Goal: Information Seeking & Learning: Learn about a topic

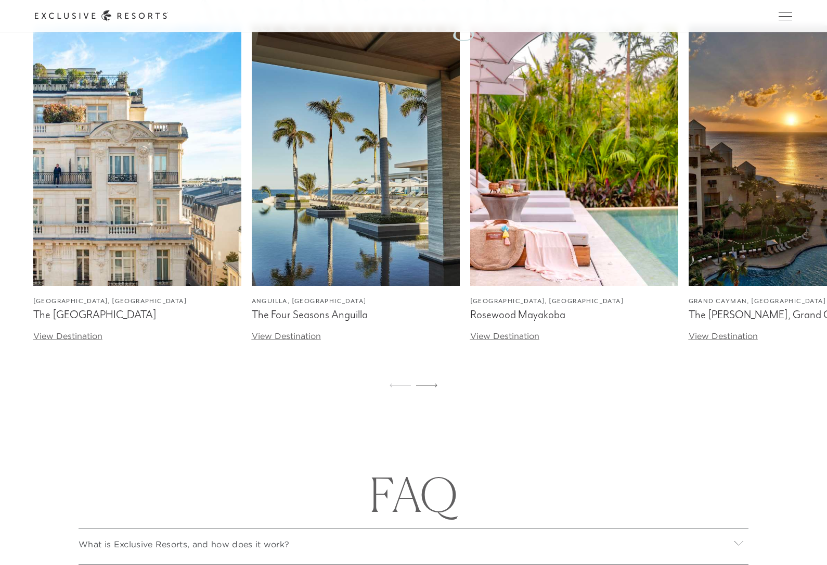
scroll to position [3625, 0]
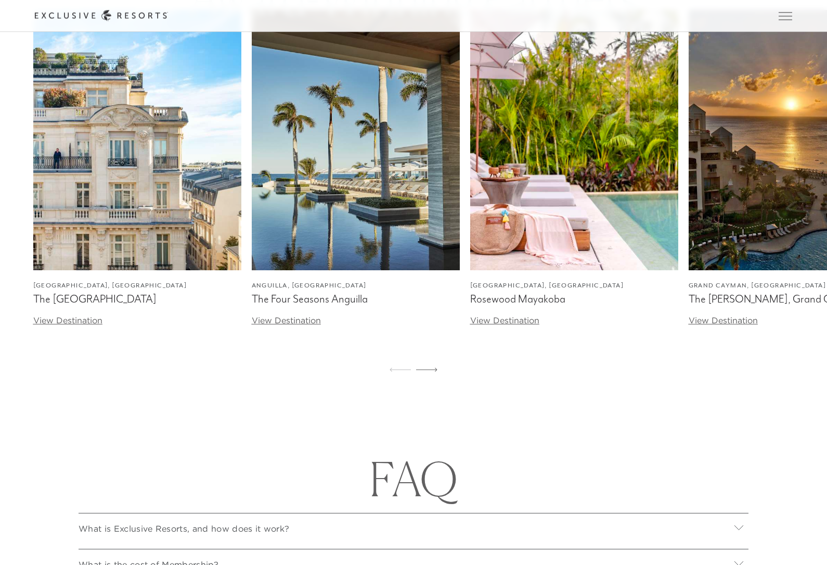
click at [307, 326] on link "View Destination" at bounding box center [286, 320] width 69 height 10
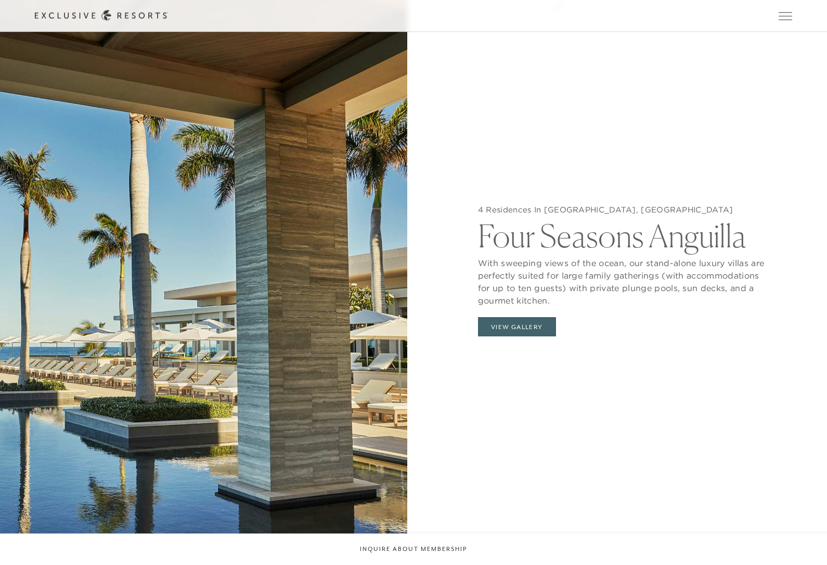
scroll to position [1185, 0]
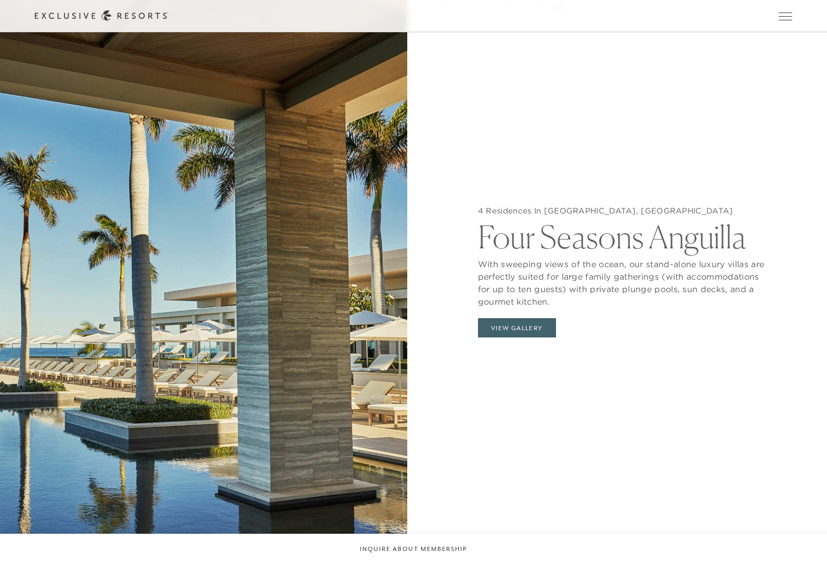
click at [541, 338] on button "View Gallery" at bounding box center [517, 328] width 78 height 20
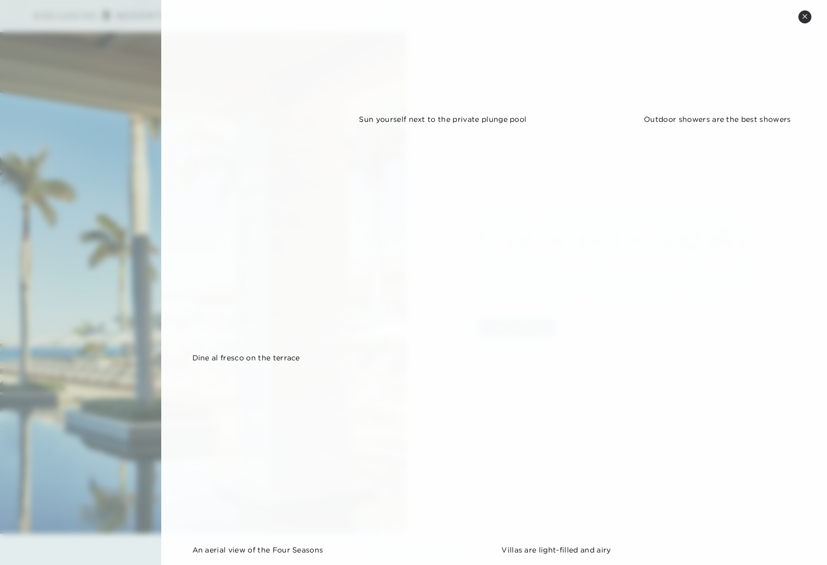
scroll to position [714, 0]
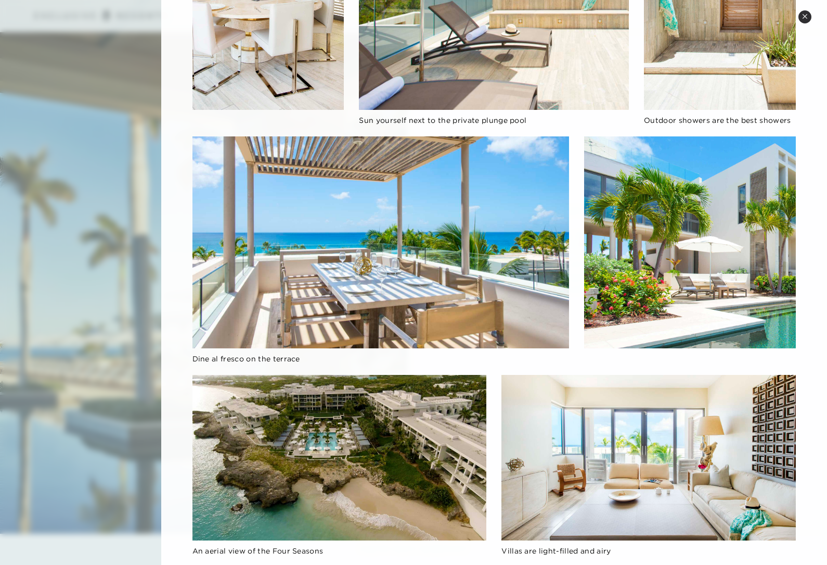
click at [807, 16] on icon at bounding box center [805, 17] width 6 height 6
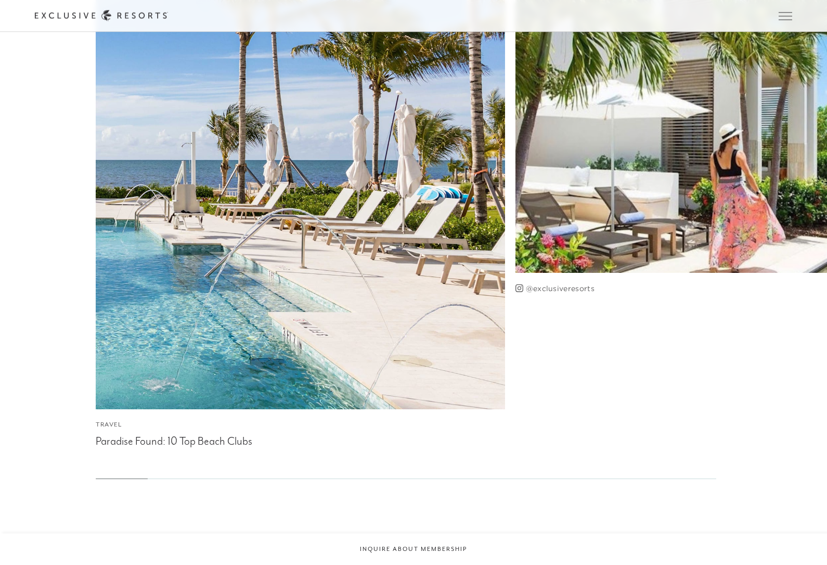
scroll to position [3110, 0]
click at [225, 448] on div "Paradise Found: 10 Top Beach Clubs" at bounding box center [300, 440] width 409 height 16
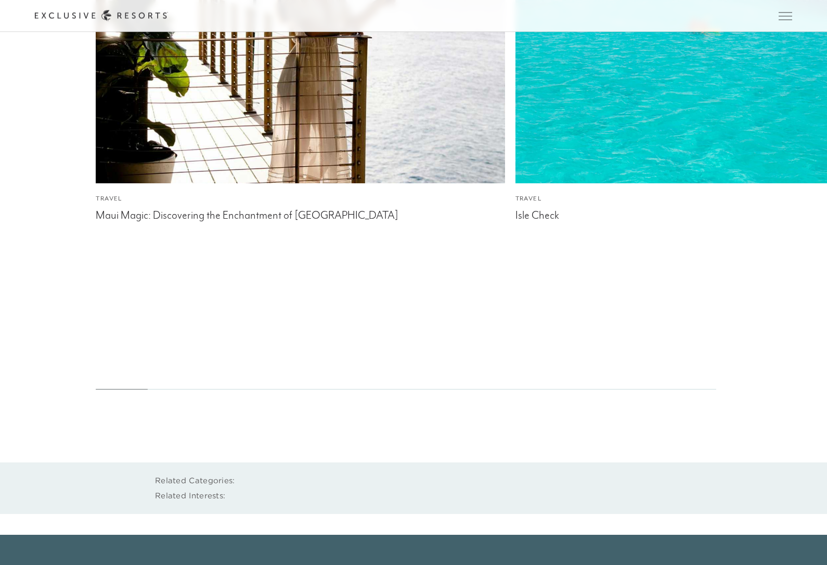
scroll to position [8107, 0]
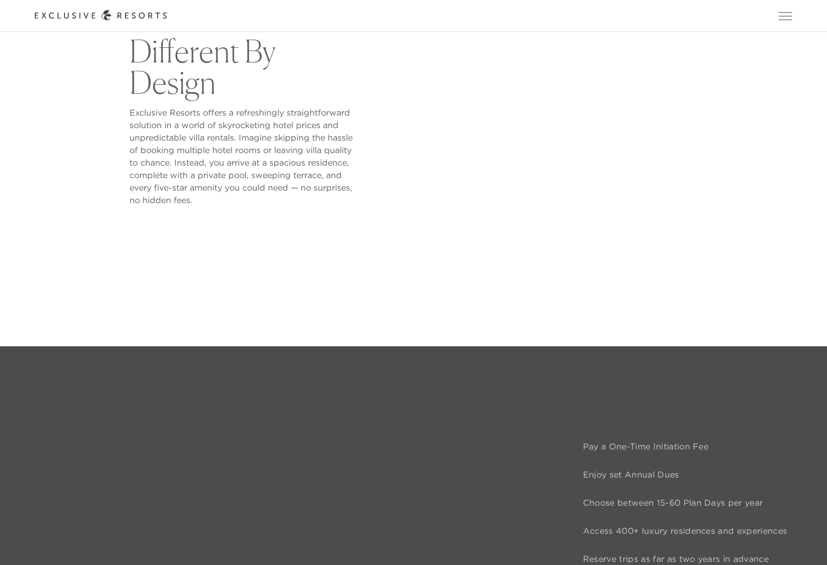
scroll to position [634, 0]
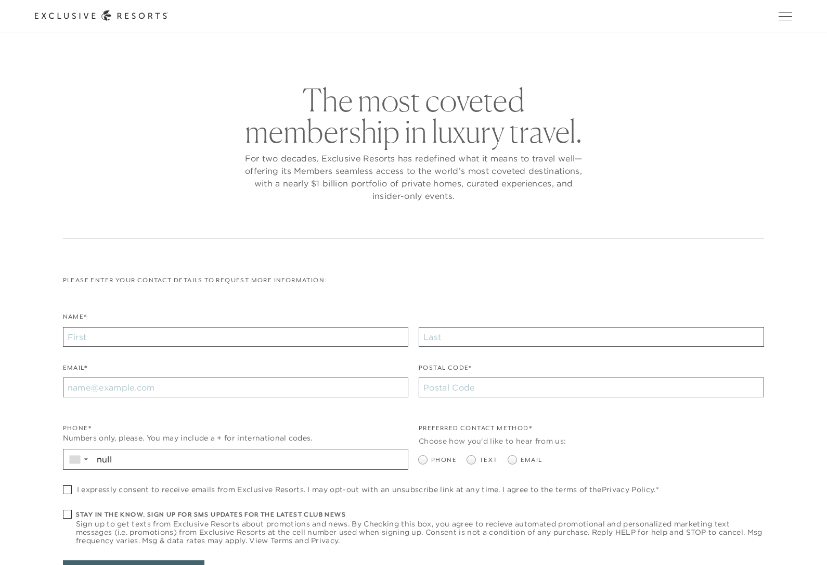
checkbox input "false"
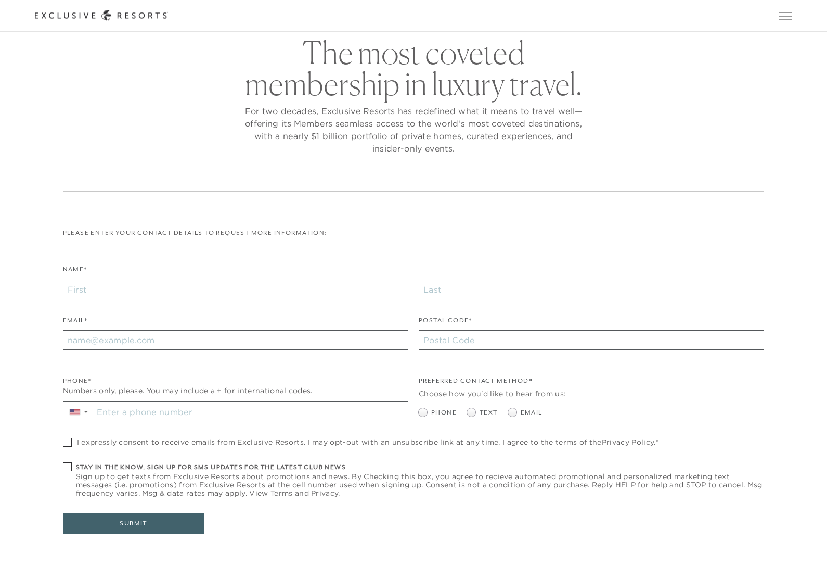
scroll to position [47, 0]
click at [114, 290] on input "Name*" at bounding box center [236, 289] width 346 height 20
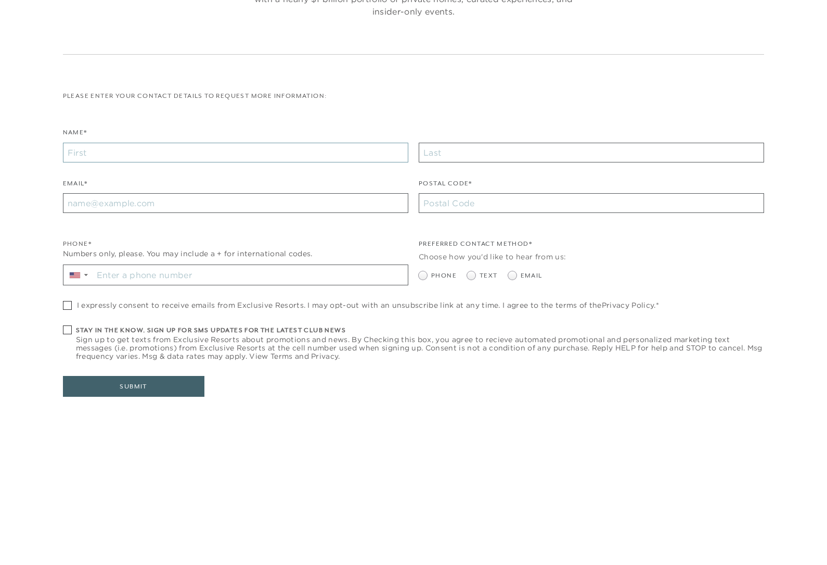
type input "Mack"
type input "Gilmor"
type input "rmgilmor@gmail.com"
click at [606, 330] on input "Postal Code*" at bounding box center [592, 340] width 346 height 20
type input "21403"
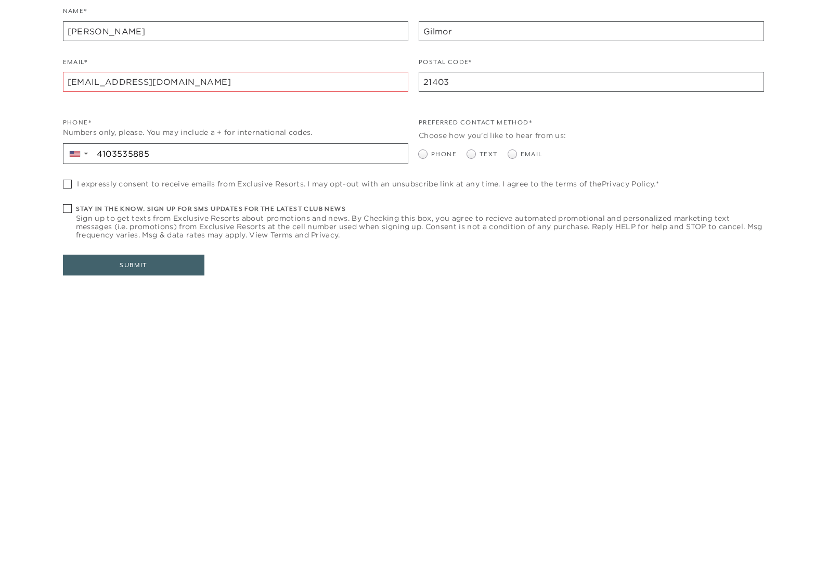
type input "+1 410 353 5885"
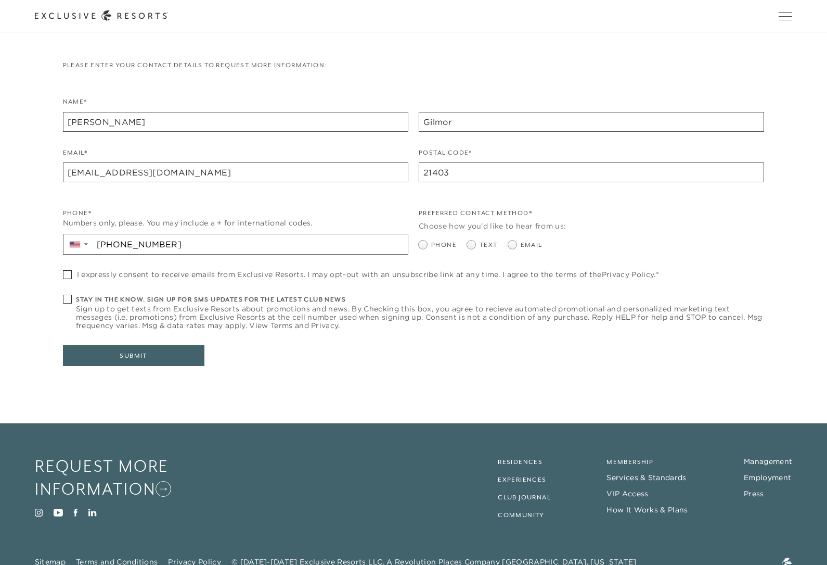
click at [65, 274] on span at bounding box center [67, 274] width 9 height 9
checkbox input "true"
click at [513, 244] on span at bounding box center [512, 244] width 8 height 8
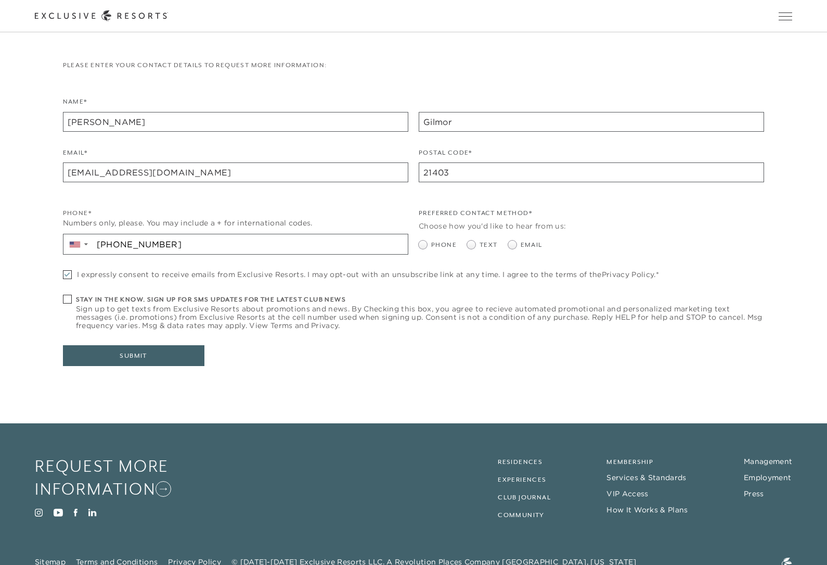
radio input "true"
click at [108, 358] on button "Submit" at bounding box center [134, 355] width 142 height 21
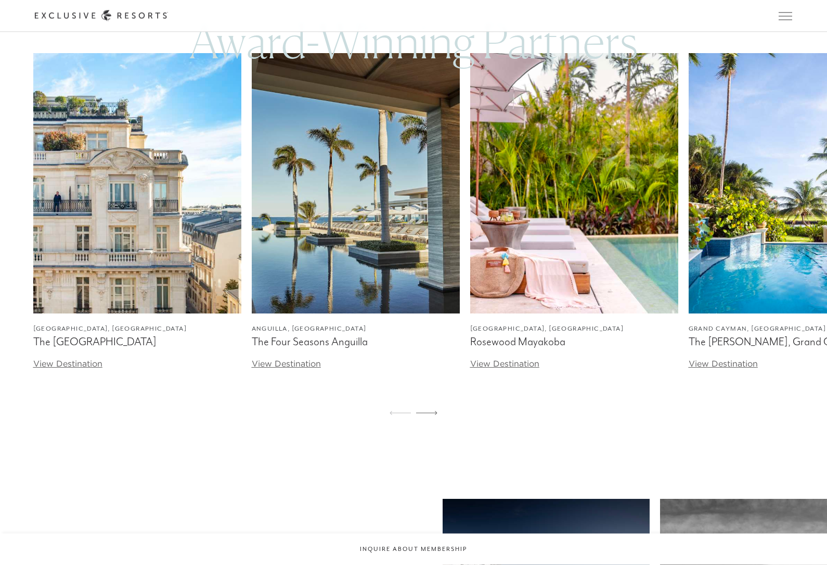
scroll to position [2360, 0]
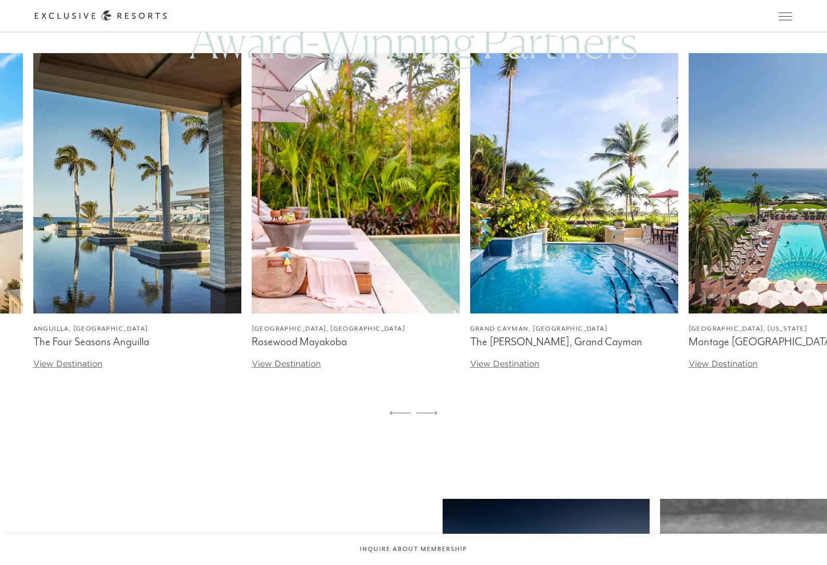
click at [527, 368] on link "View Destination" at bounding box center [504, 363] width 69 height 10
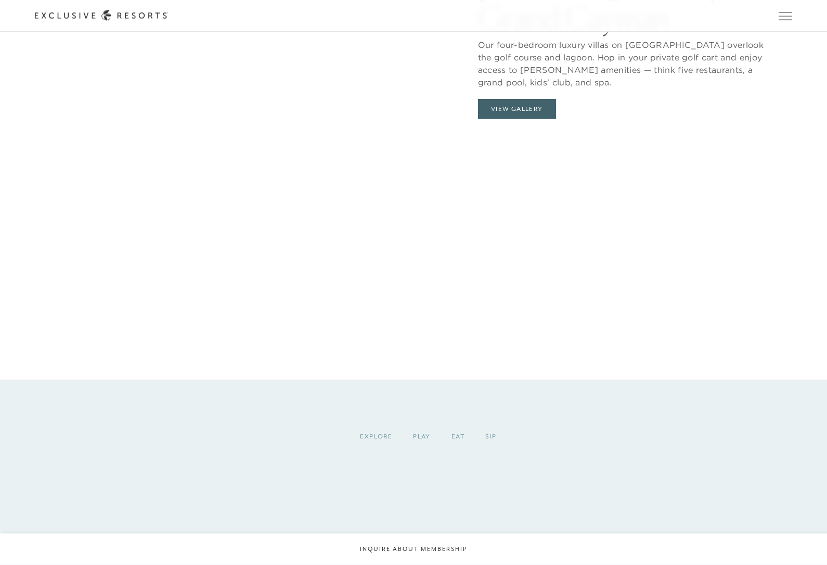
scroll to position [1471, 0]
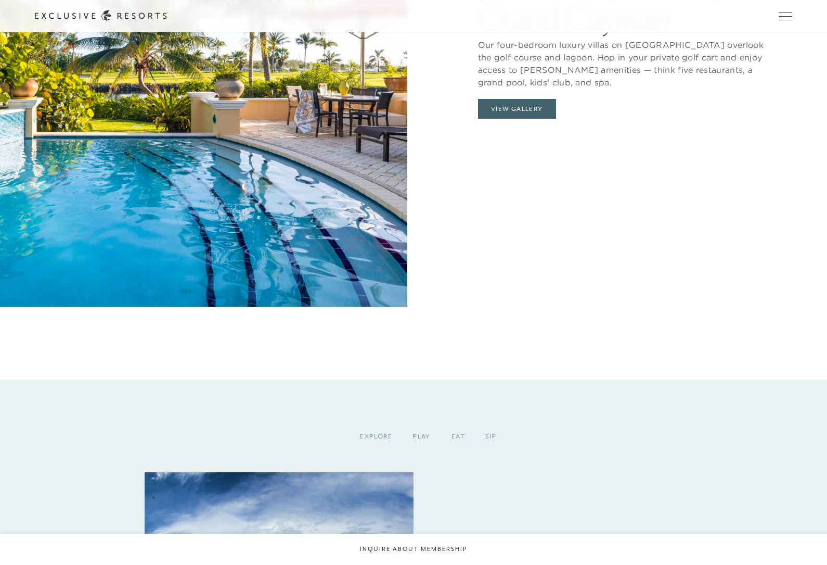
click at [531, 119] on button "View Gallery" at bounding box center [517, 109] width 78 height 20
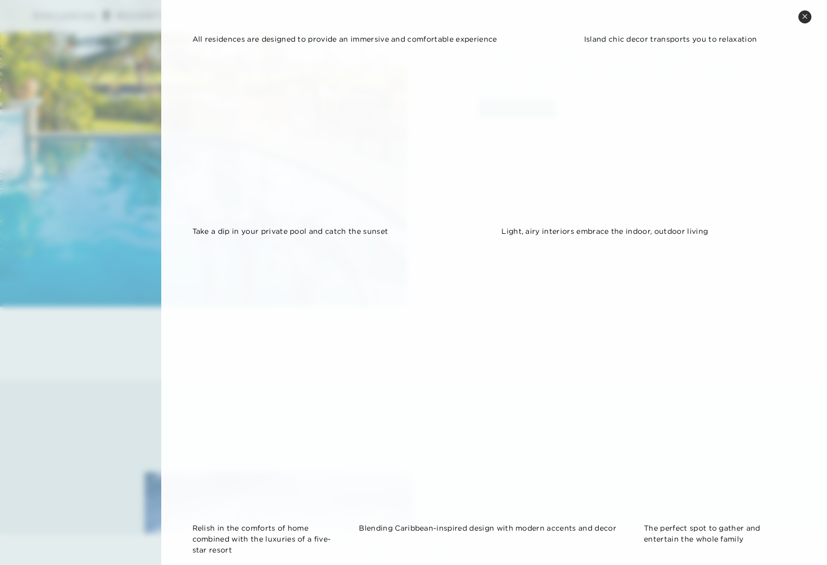
scroll to position [1055, 0]
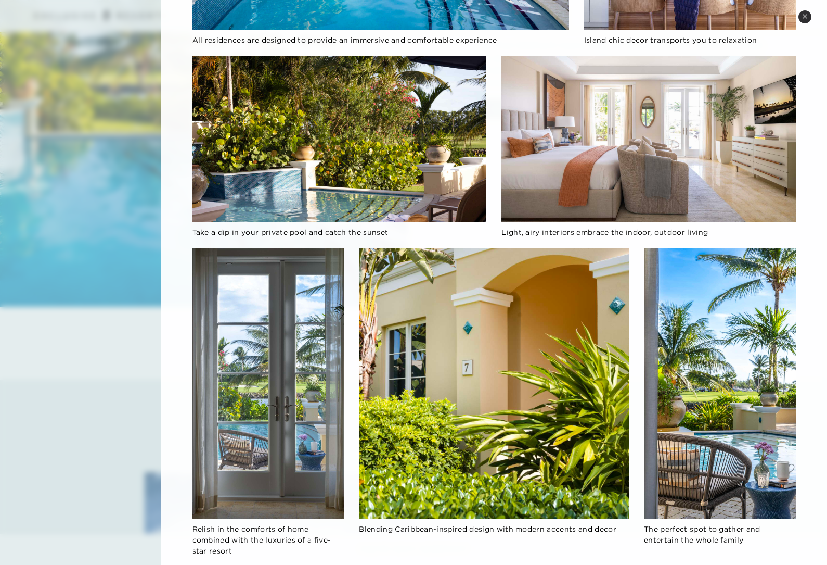
click at [803, 18] on icon at bounding box center [805, 16] width 4 height 4
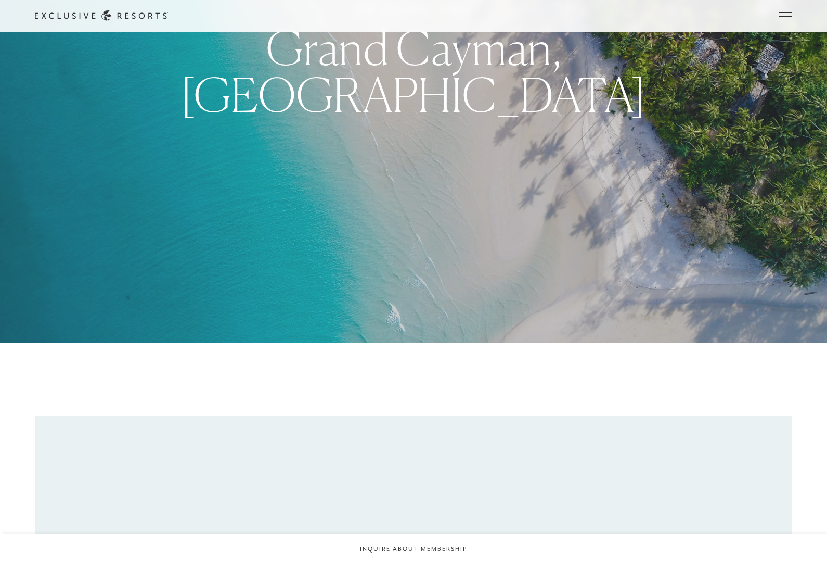
scroll to position [0, 0]
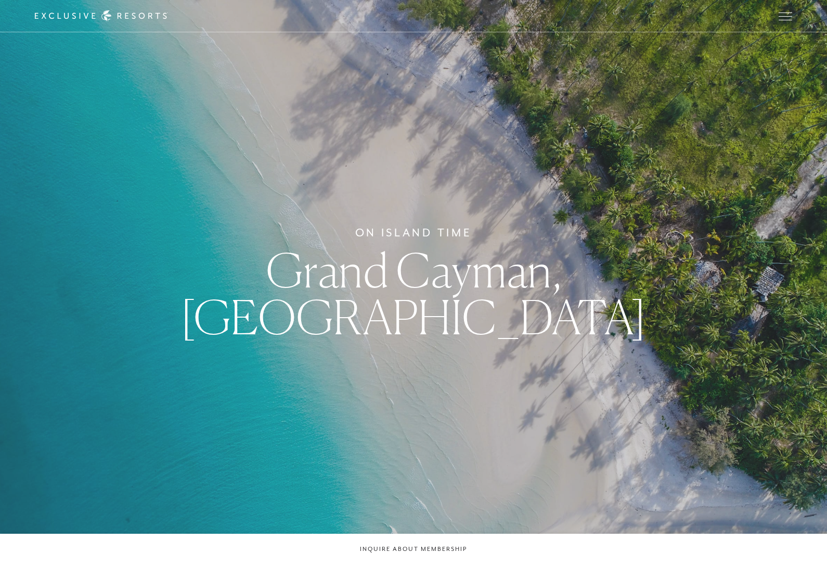
click at [791, 12] on span "Open navigation" at bounding box center [786, 12] width 14 height 1
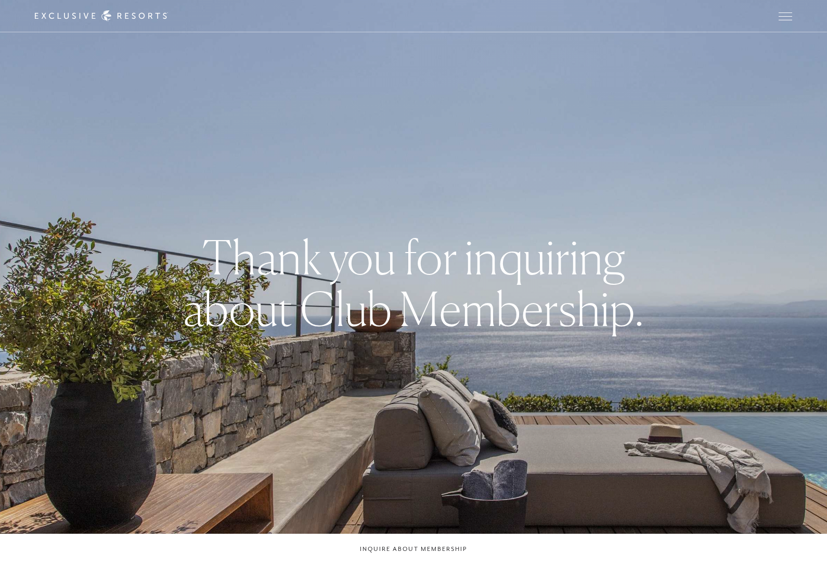
scroll to position [2360, 0]
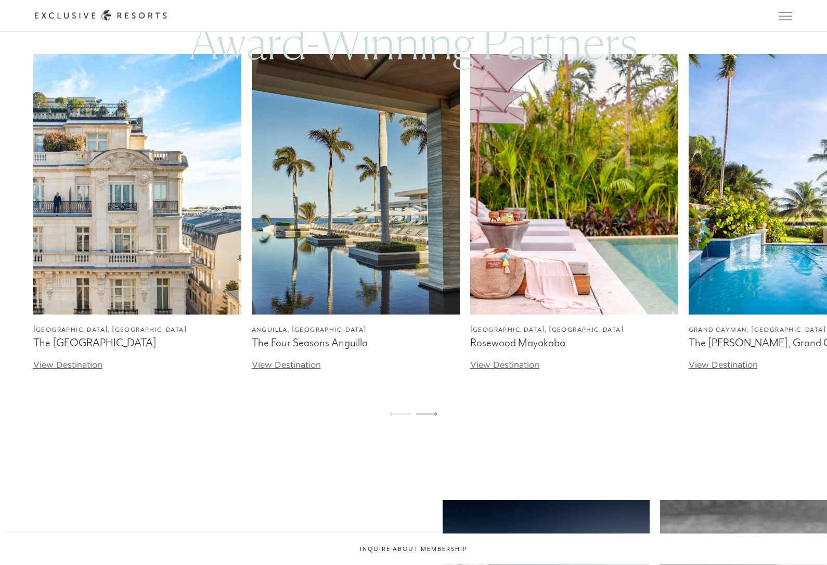
click at [786, 18] on span "Open navigation" at bounding box center [786, 15] width 14 height 7
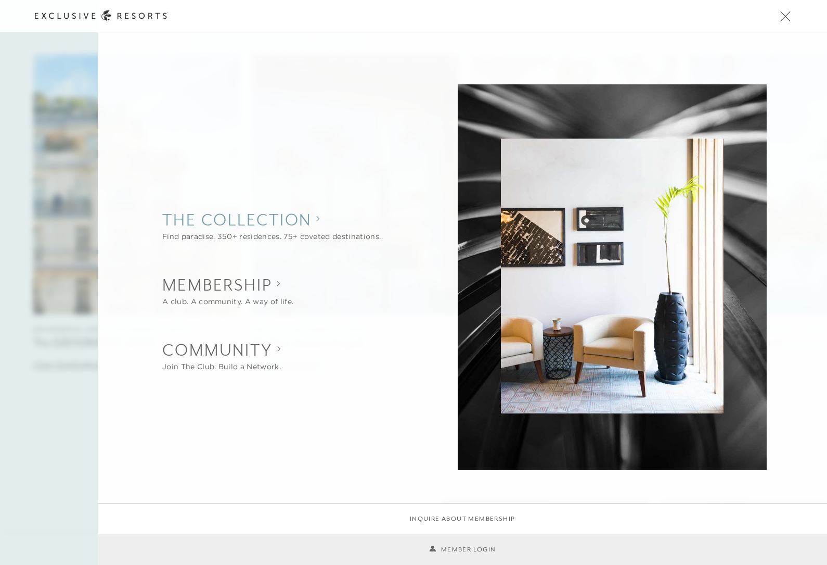
click at [249, 233] on div "Find paradise. 350+ residences. 75+ coveted destinations." at bounding box center [271, 236] width 219 height 11
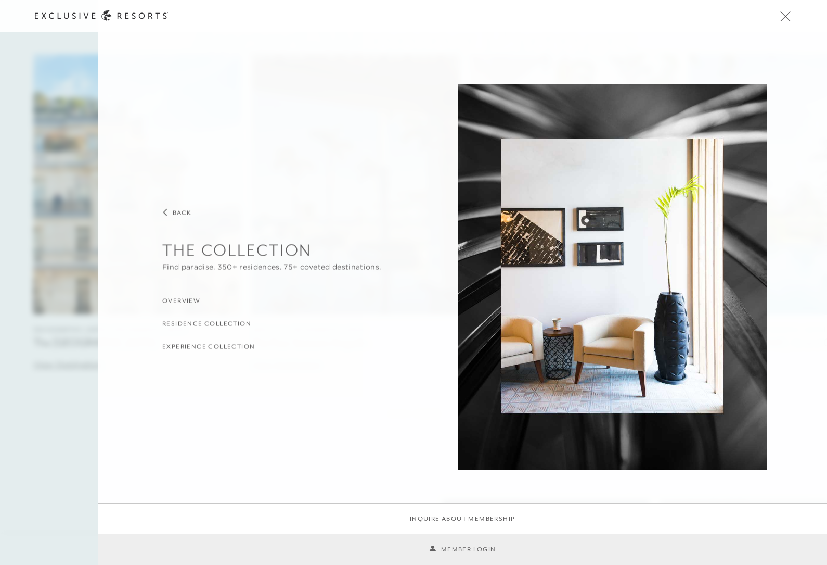
click at [174, 322] on h3 "Residence Collection" at bounding box center [206, 323] width 89 height 10
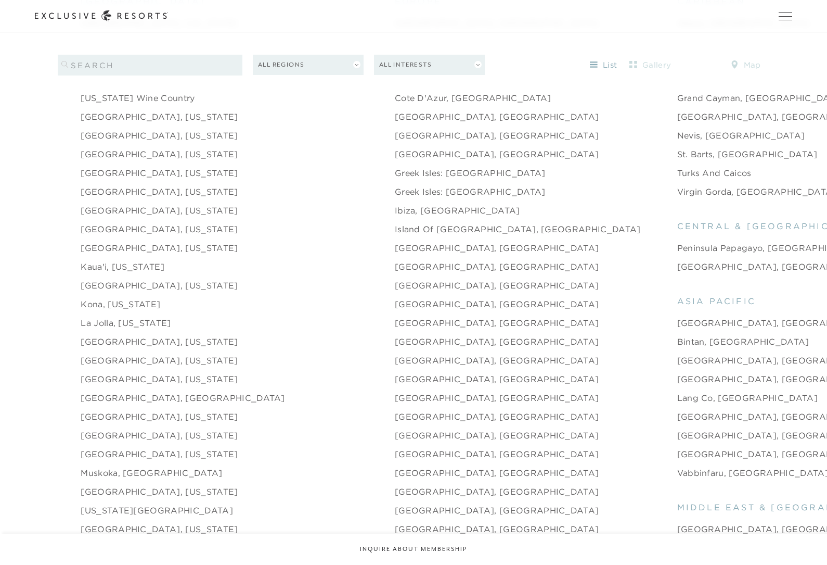
scroll to position [1321, 0]
click at [119, 384] on link "Las Vegas, Nevada" at bounding box center [159, 378] width 157 height 12
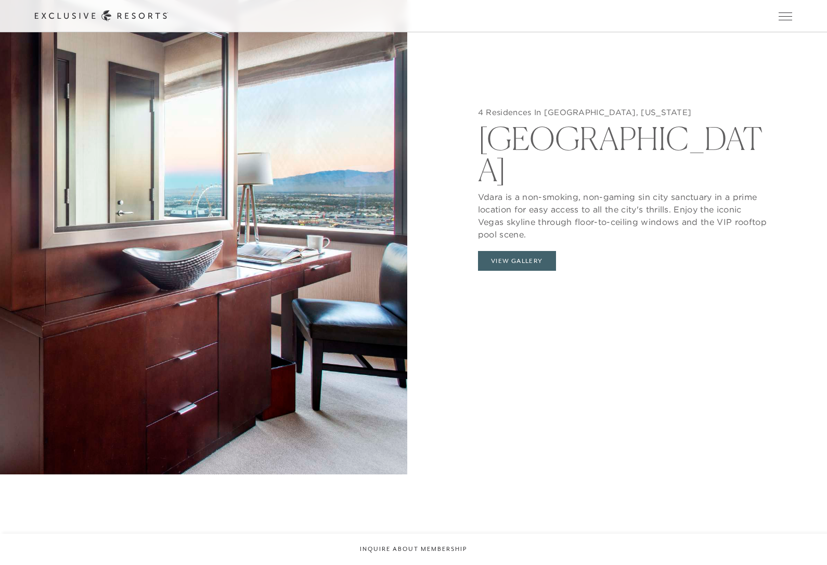
scroll to position [1305, 0]
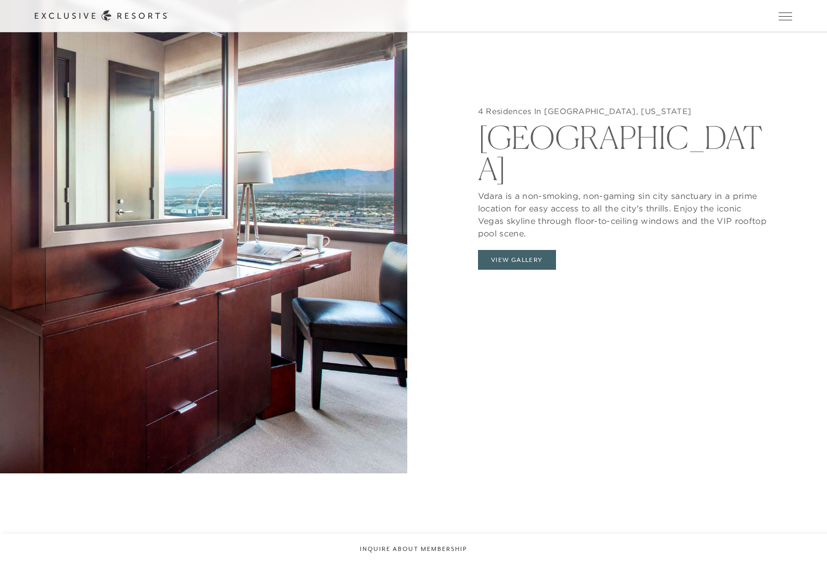
click at [531, 270] on button "View Gallery" at bounding box center [517, 260] width 78 height 20
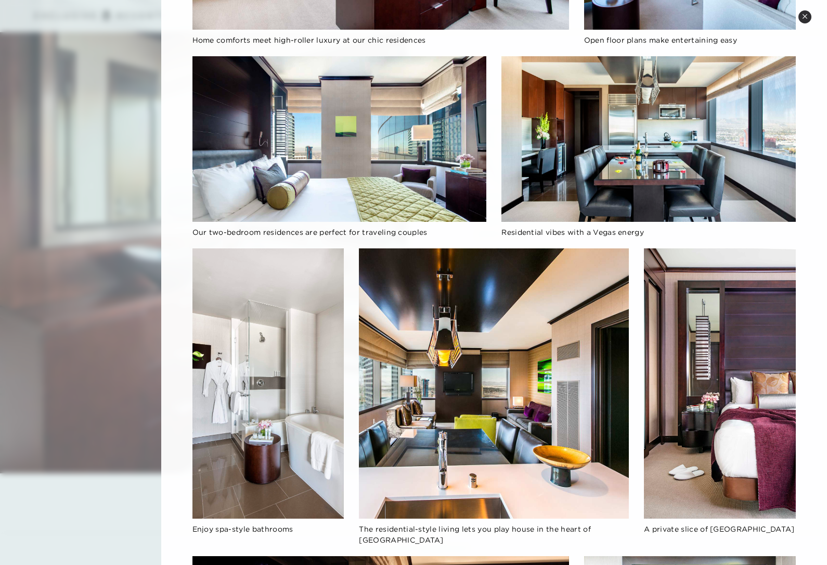
scroll to position [296, 0]
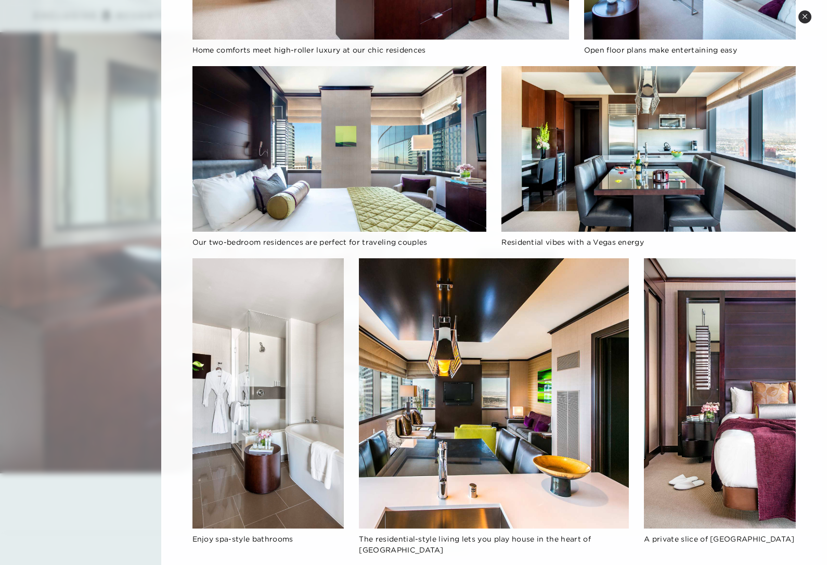
click at [809, 20] on button "Close quickview" at bounding box center [805, 16] width 13 height 13
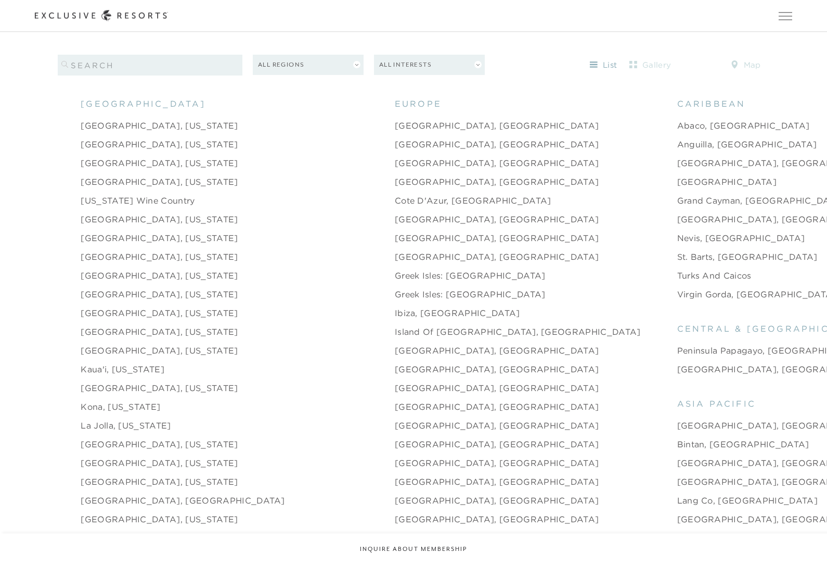
scroll to position [1216, 0]
click at [175, 227] on link "Charleston, South Carolina" at bounding box center [159, 220] width 157 height 12
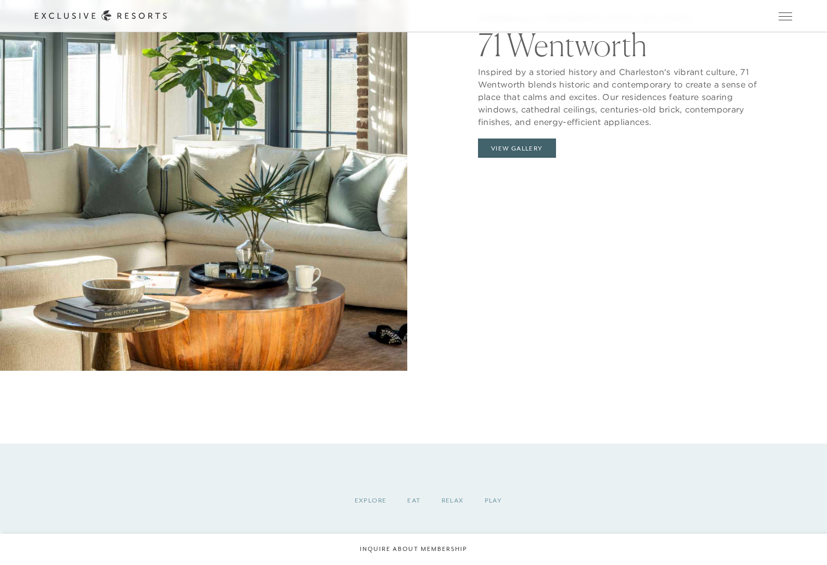
scroll to position [1382, 0]
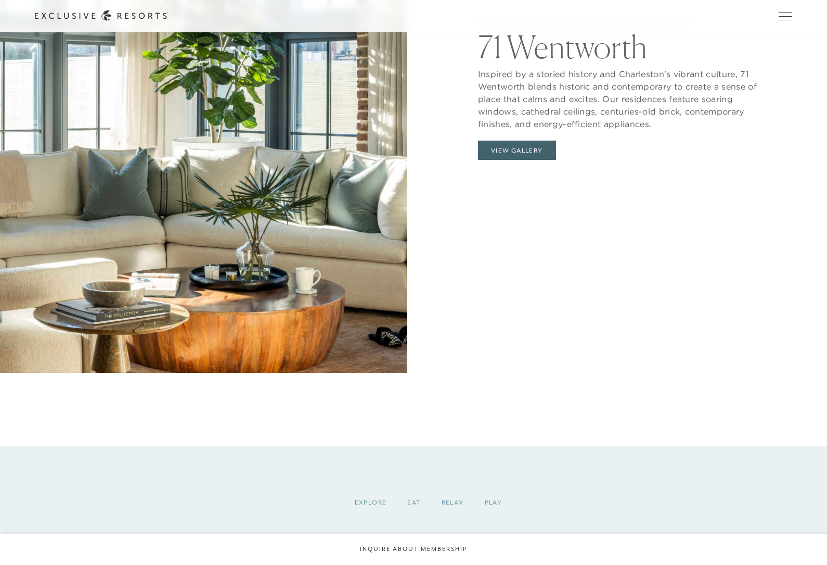
click at [517, 160] on button "View Gallery" at bounding box center [517, 151] width 78 height 20
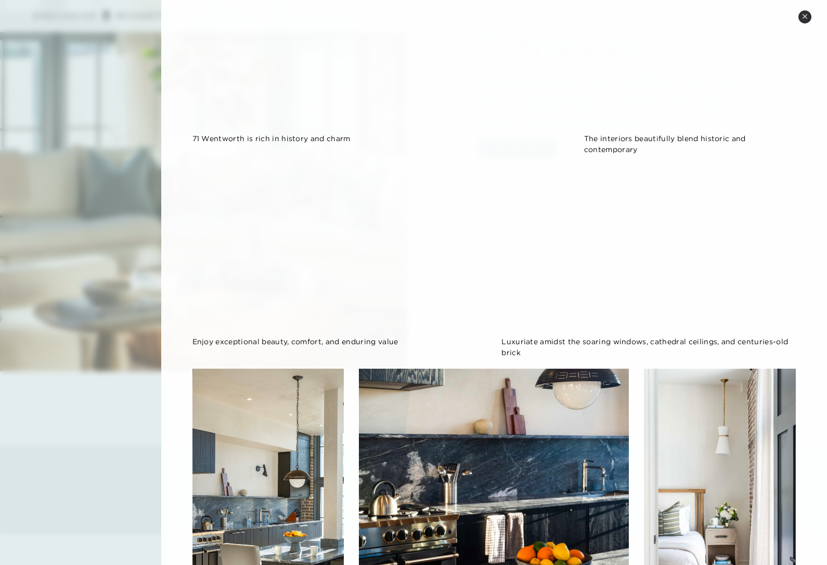
scroll to position [210, 0]
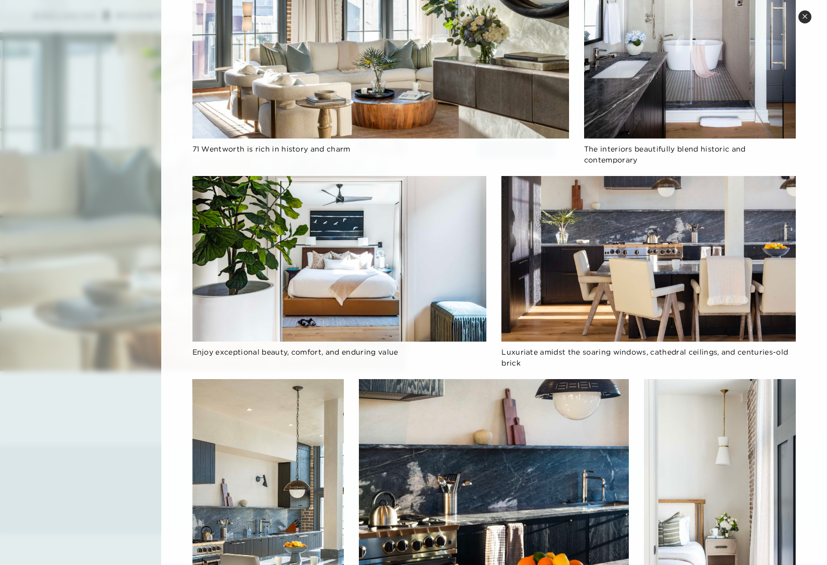
click at [805, 17] on icon at bounding box center [805, 16] width 4 height 4
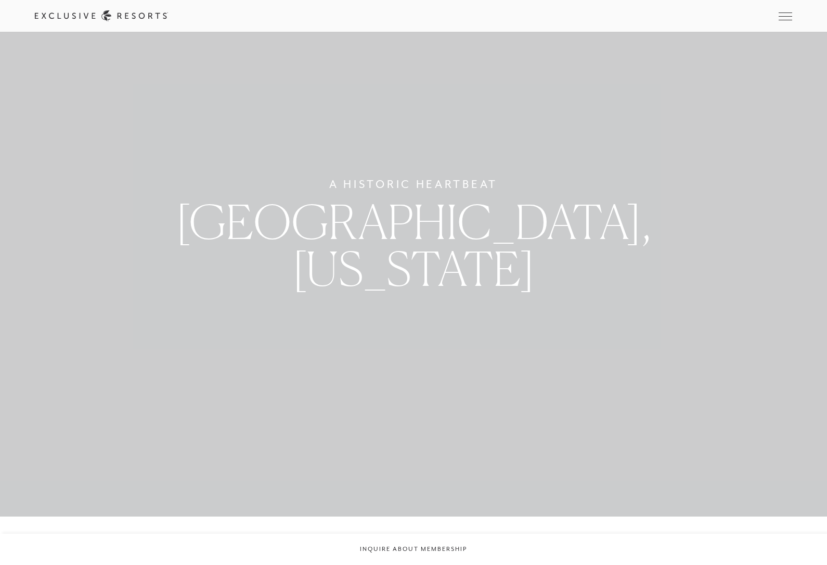
scroll to position [0, 0]
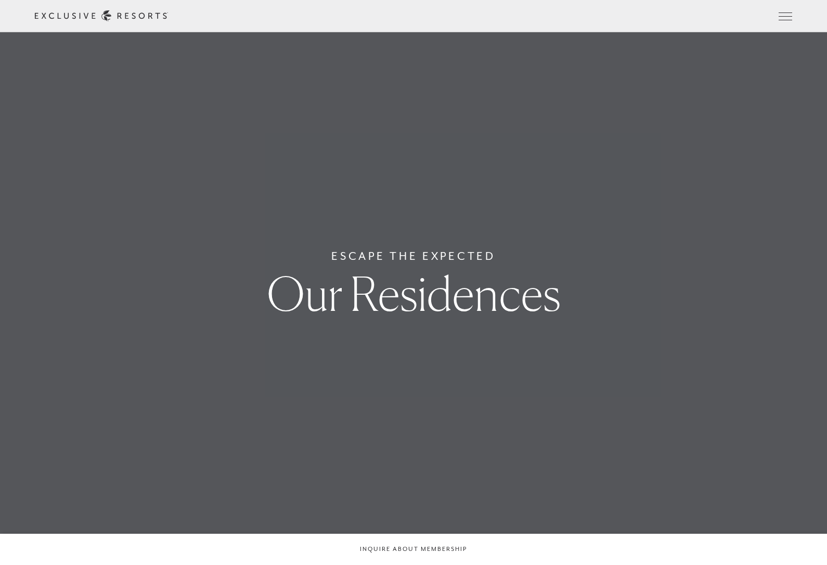
scroll to position [1216, 0]
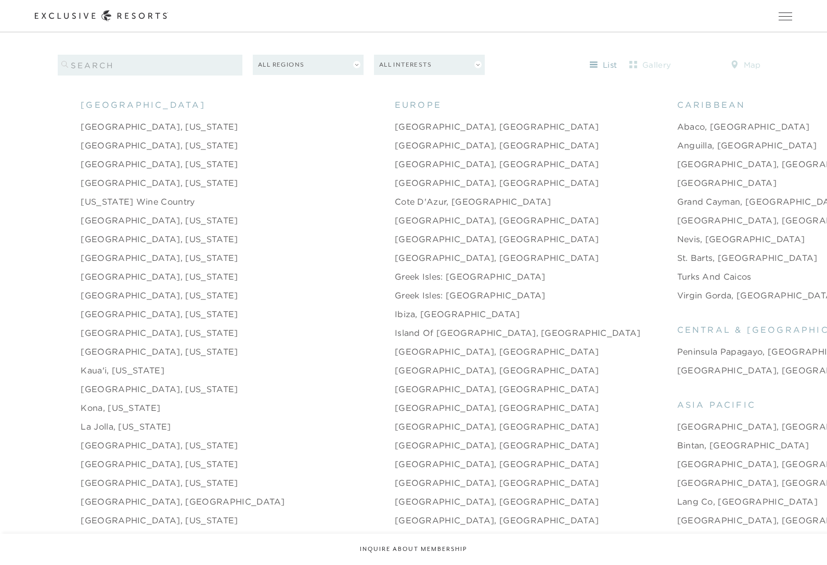
click at [176, 301] on link "Emerald Coast, Florida" at bounding box center [159, 295] width 157 height 12
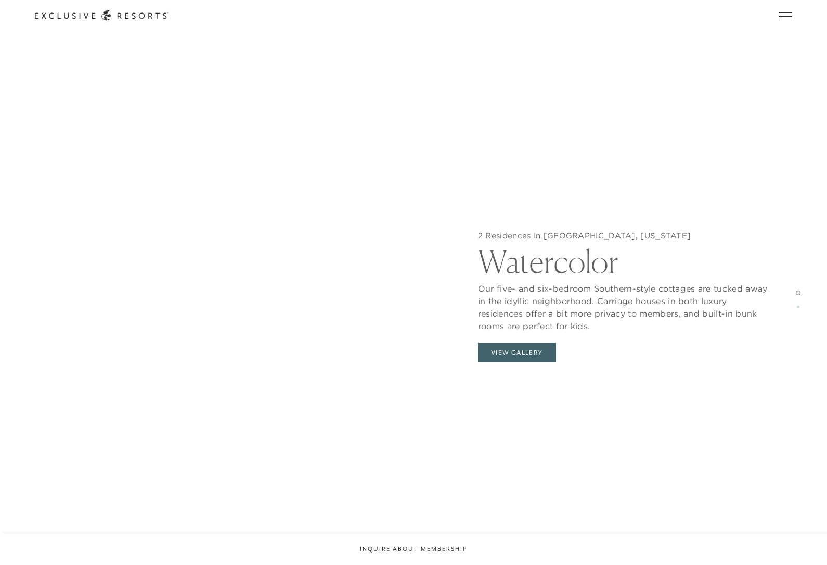
scroll to position [1234, 0]
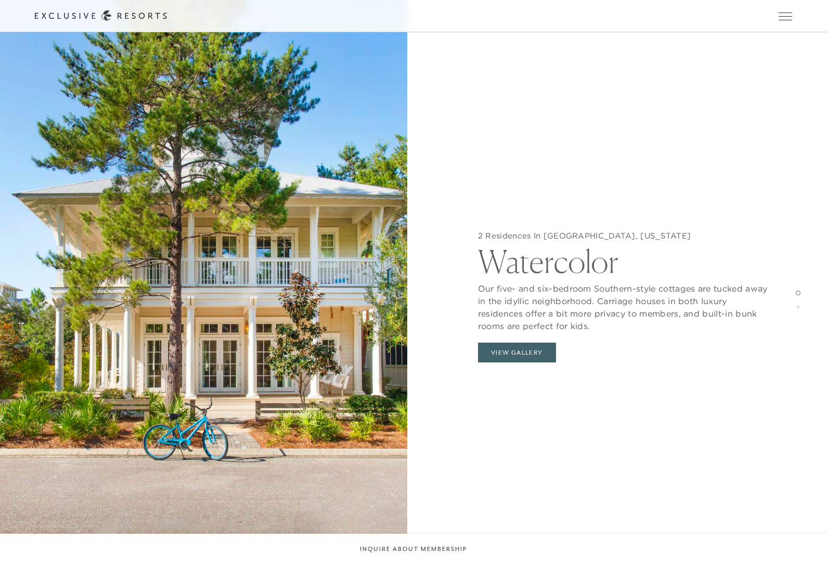
click at [510, 351] on button "View Gallery" at bounding box center [517, 352] width 78 height 20
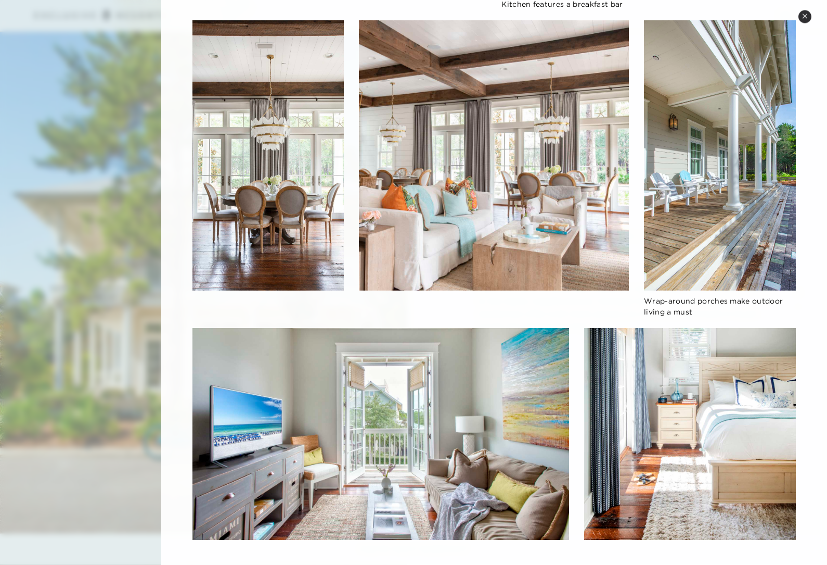
scroll to position [1205, 0]
click at [805, 22] on button "Close quickview" at bounding box center [805, 16] width 13 height 13
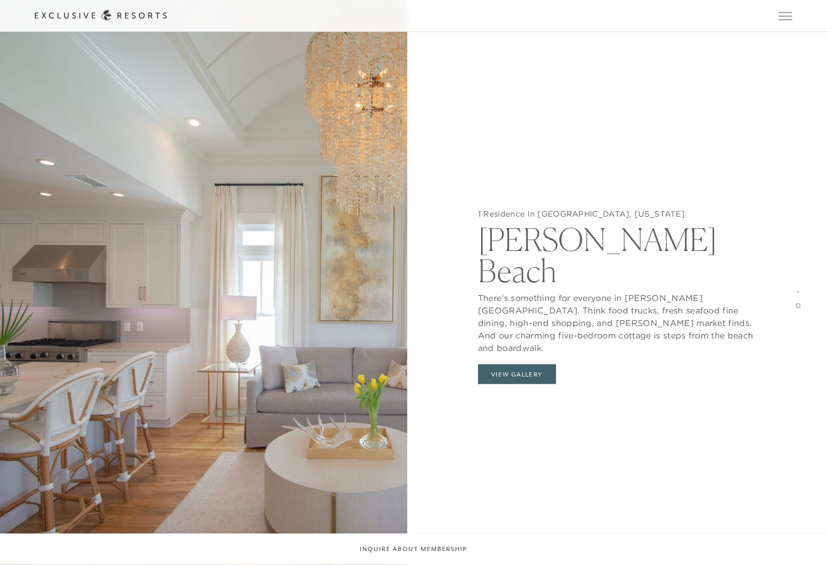
scroll to position [2229, 0]
click at [543, 364] on button "View Gallery" at bounding box center [517, 374] width 78 height 20
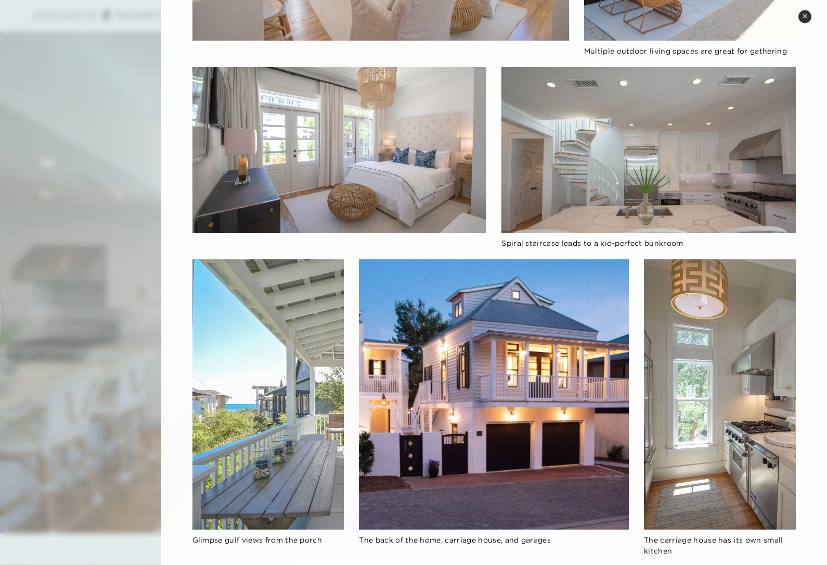
scroll to position [2518, 0]
click at [802, 20] on button "Close quickview" at bounding box center [805, 16] width 13 height 13
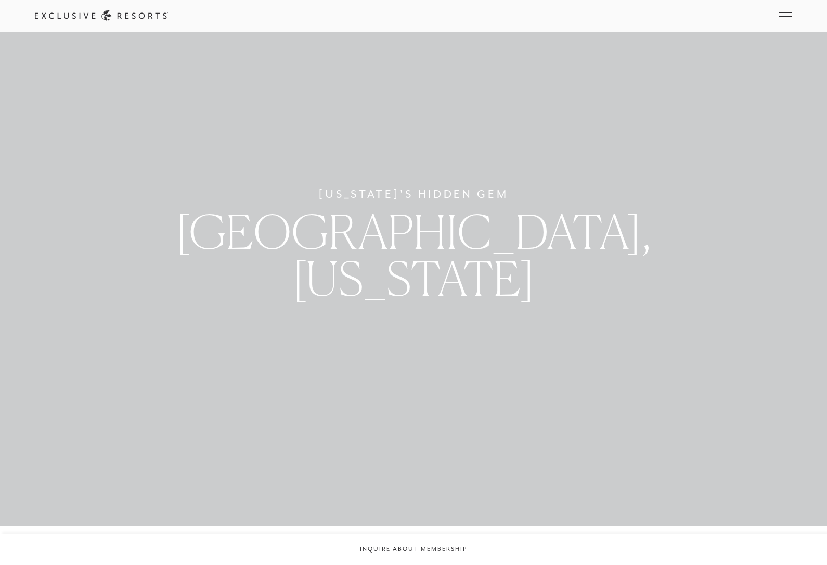
scroll to position [0, 0]
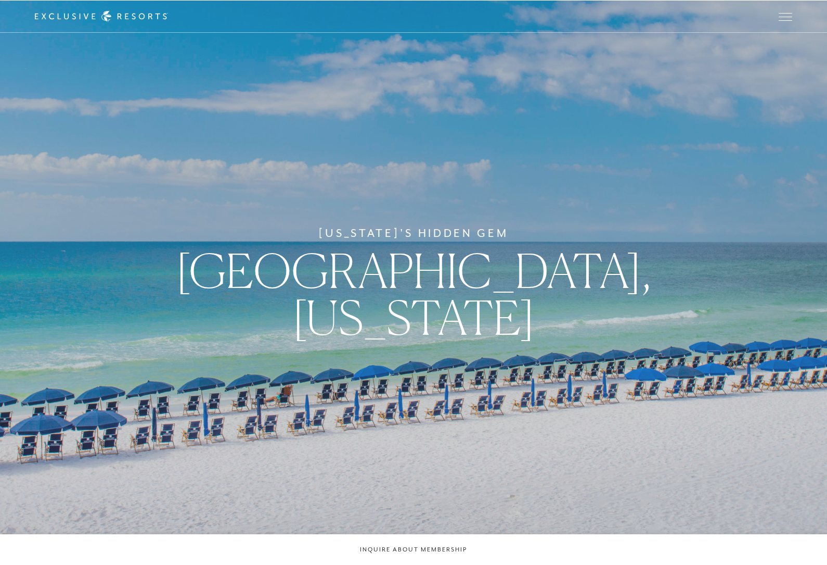
scroll to position [1216, 0]
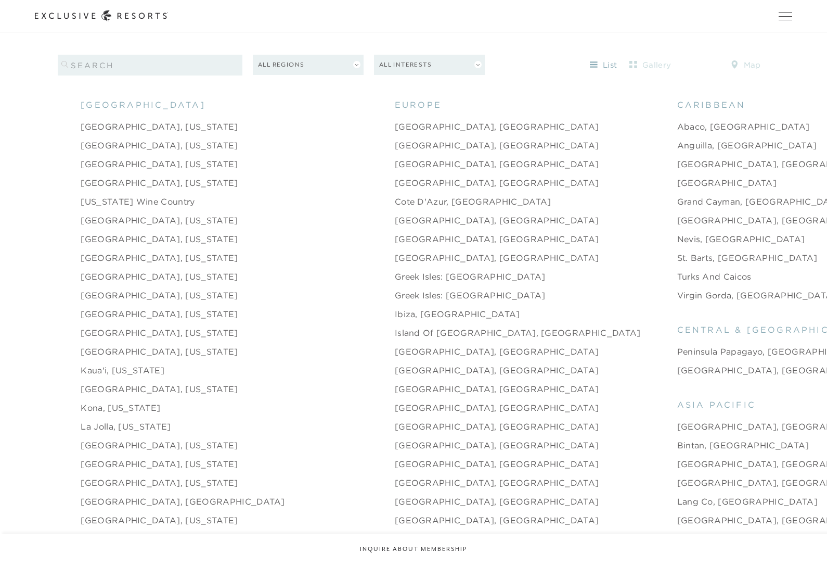
click at [678, 264] on link "St. Barts, French West Indies" at bounding box center [748, 257] width 141 height 12
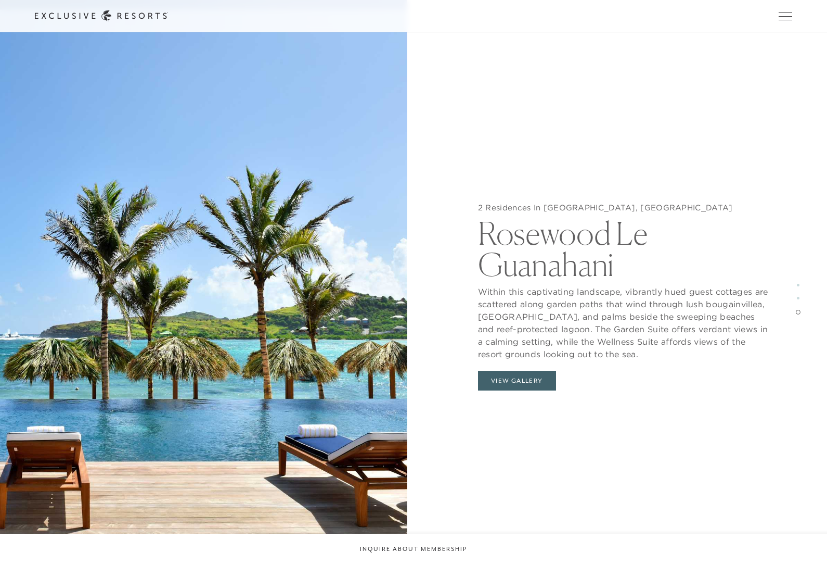
scroll to position [2640, 0]
click at [530, 379] on button "View Gallery" at bounding box center [517, 381] width 78 height 20
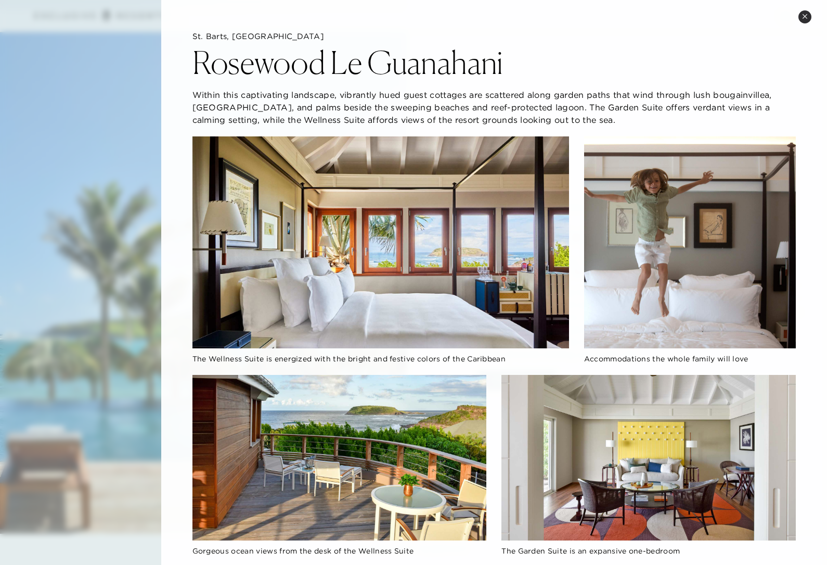
scroll to position [0, 0]
click at [796, 22] on div "St. Barts, French West Indies Rosewood Le Guanahani Within this captivating lan…" at bounding box center [494, 566] width 666 height 1133
click at [810, 15] on button "Close quickview" at bounding box center [805, 16] width 13 height 13
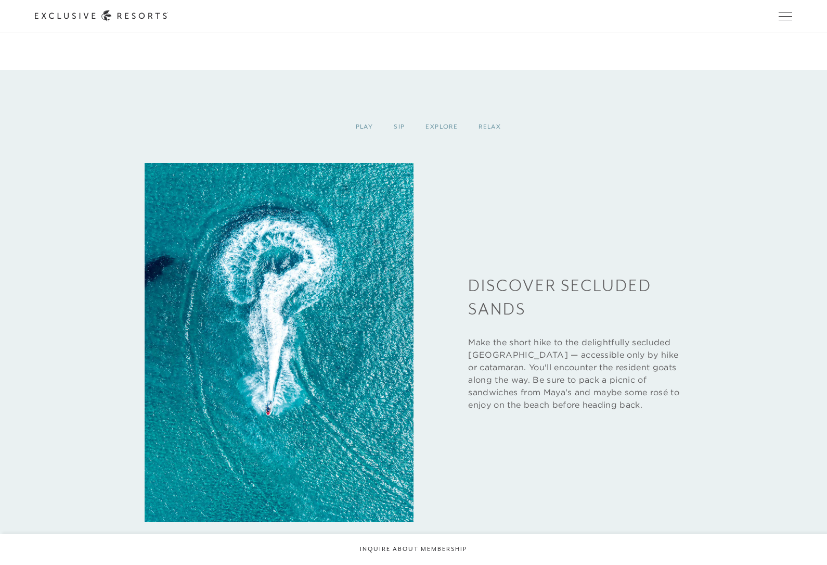
scroll to position [3600, 0]
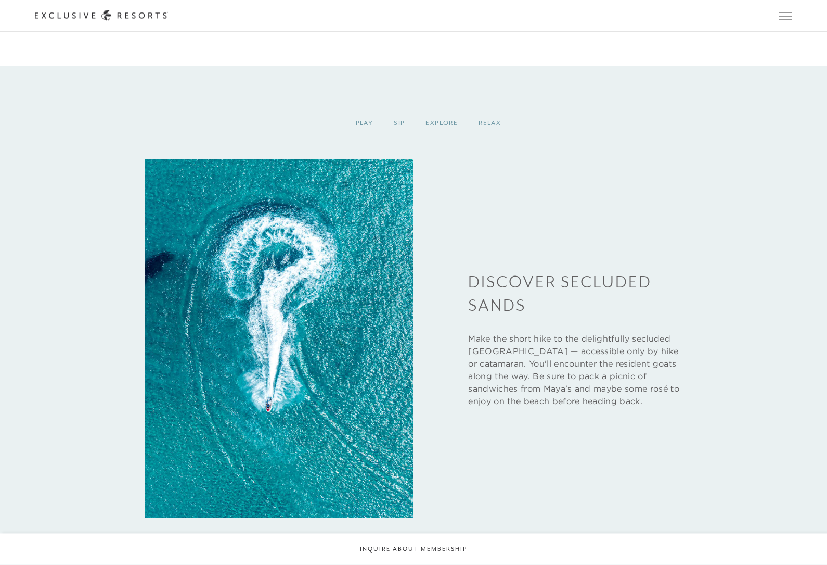
click at [442, 139] on div "Explore" at bounding box center [441, 123] width 53 height 31
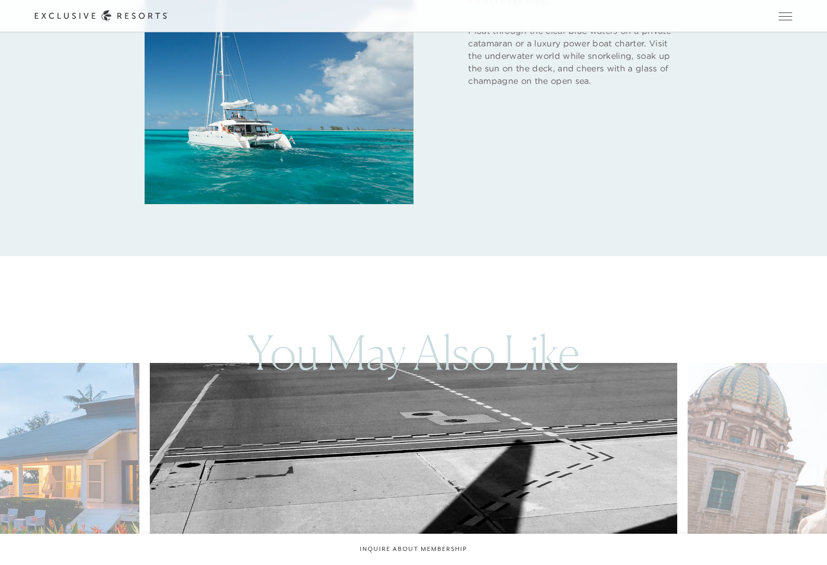
scroll to position [1216, 0]
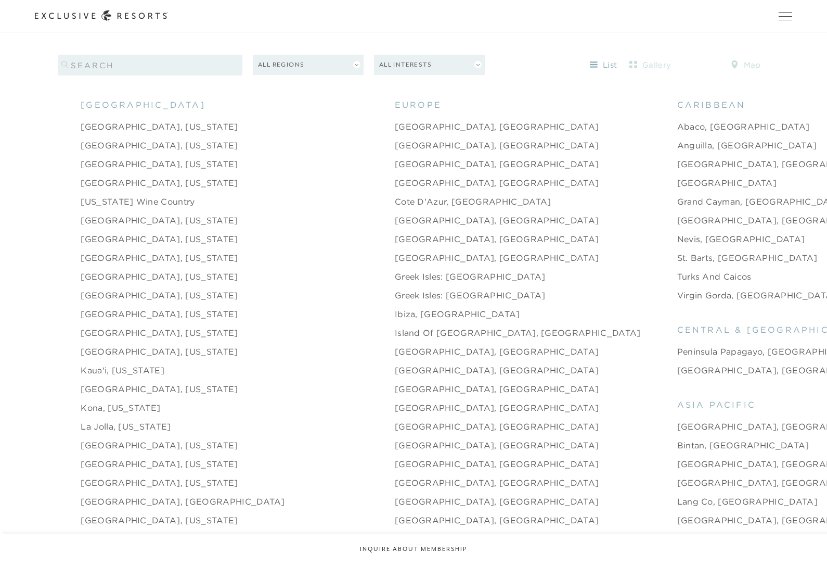
click at [95, 432] on link "La Jolla, California" at bounding box center [126, 426] width 90 height 12
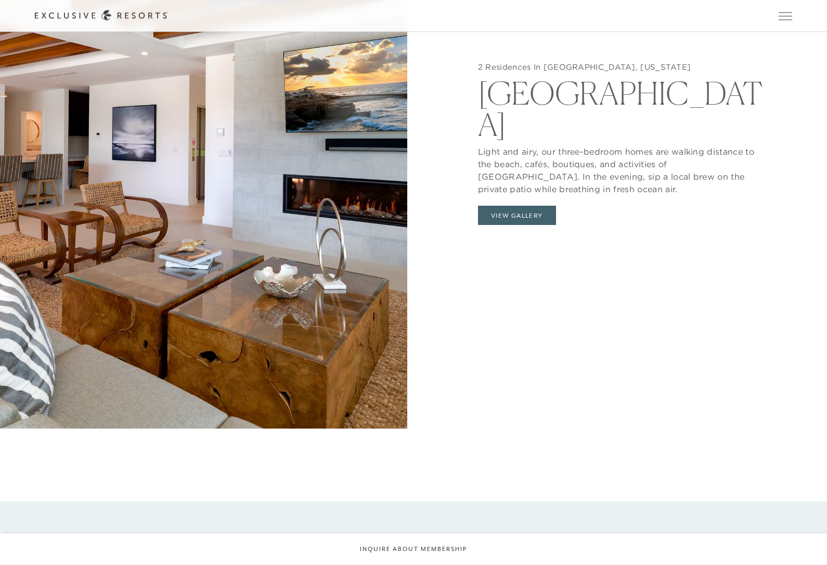
scroll to position [1310, 0]
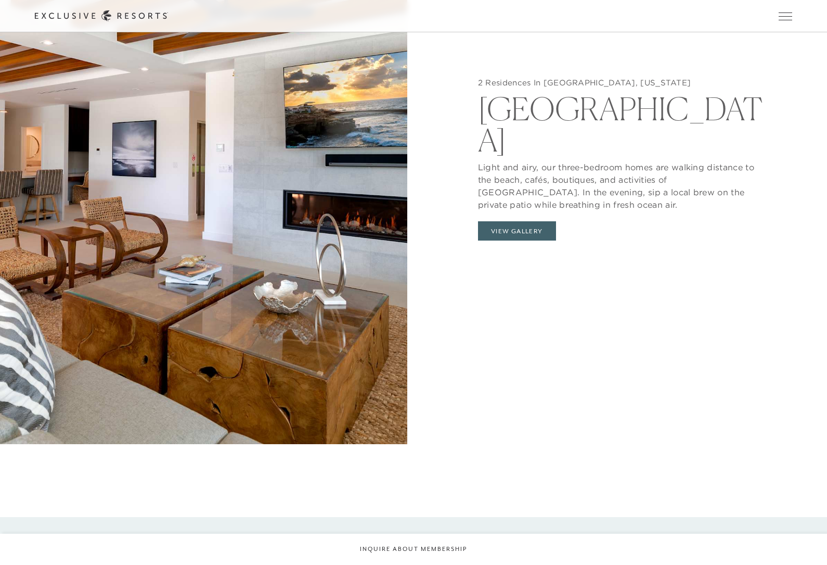
click at [534, 241] on button "View Gallery" at bounding box center [517, 231] width 78 height 20
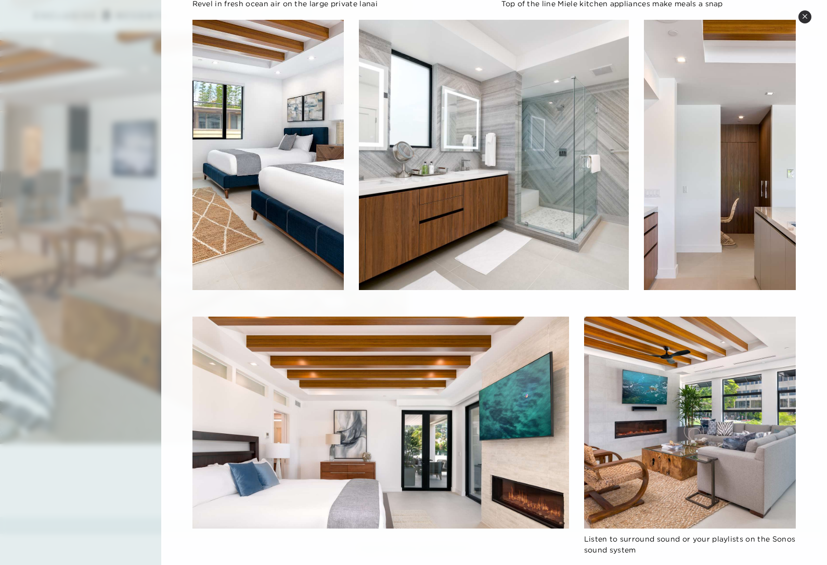
scroll to position [533, 0]
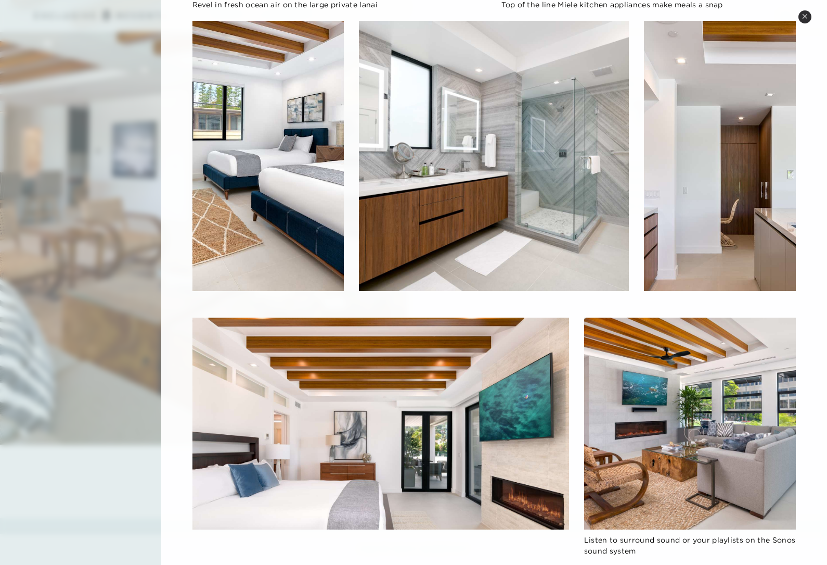
click at [111, 368] on div at bounding box center [413, 282] width 827 height 565
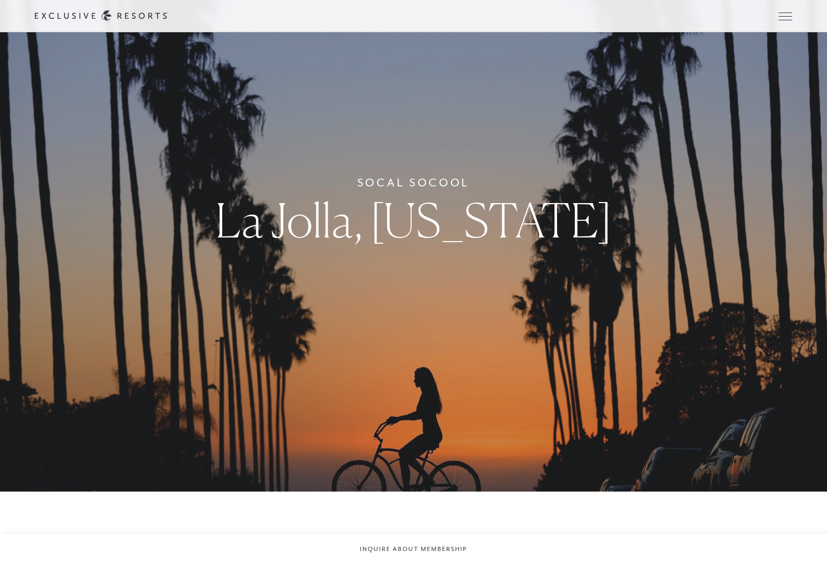
scroll to position [0, 0]
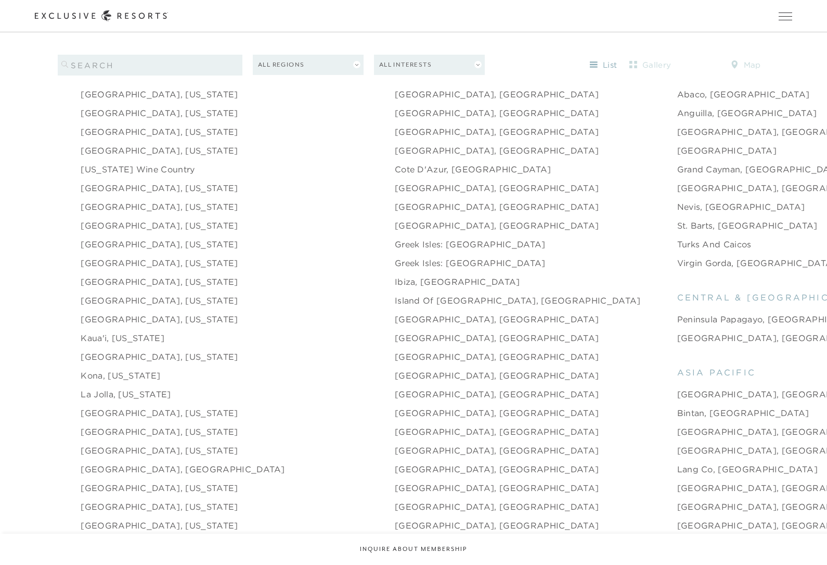
scroll to position [1248, 0]
click at [678, 344] on link "Sao Paulo, Brazil" at bounding box center [780, 338] width 205 height 12
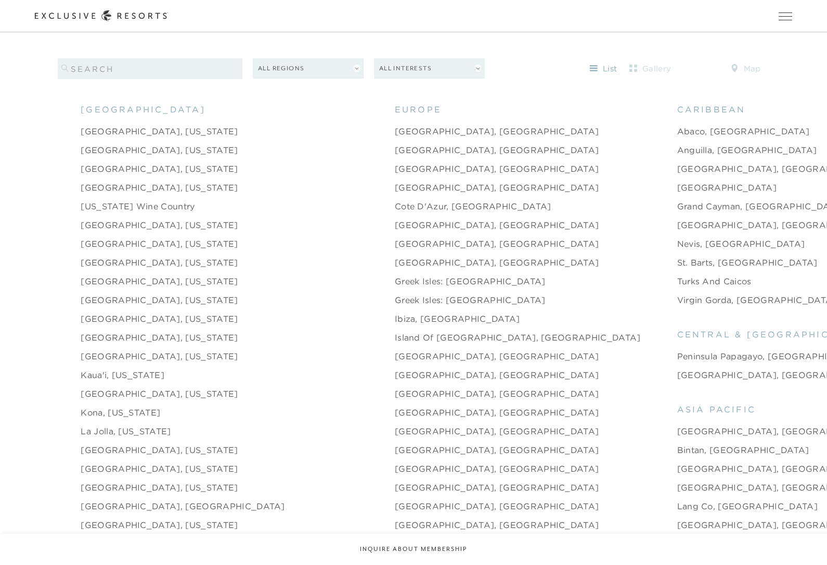
scroll to position [1208, 0]
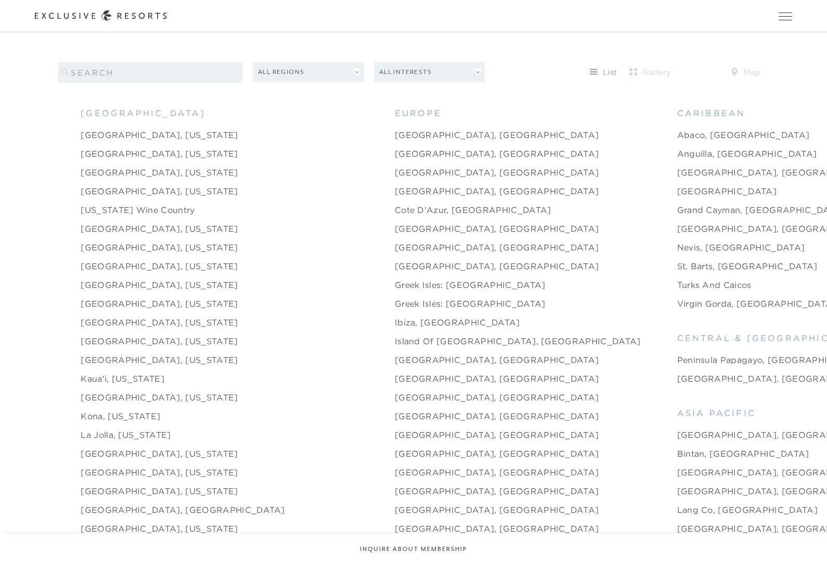
click at [678, 291] on link "Turks and Caicos" at bounding box center [715, 284] width 74 height 12
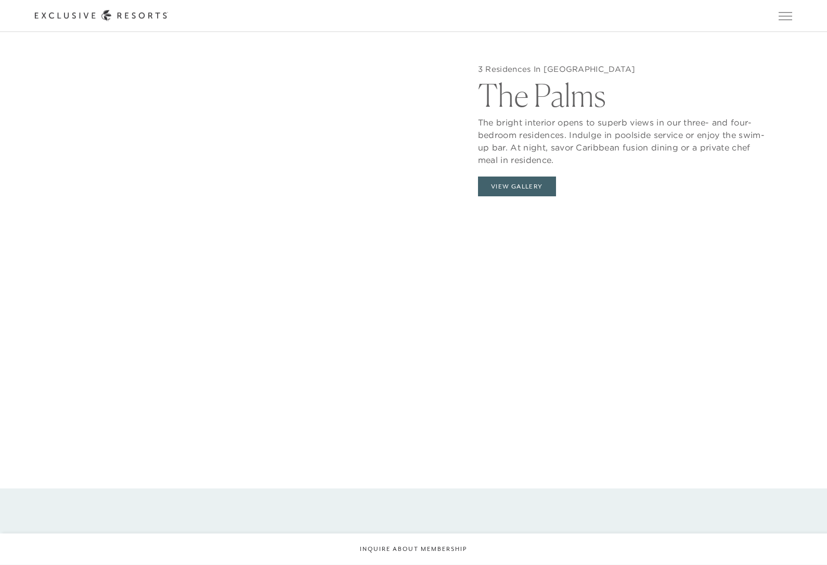
scroll to position [1350, 0]
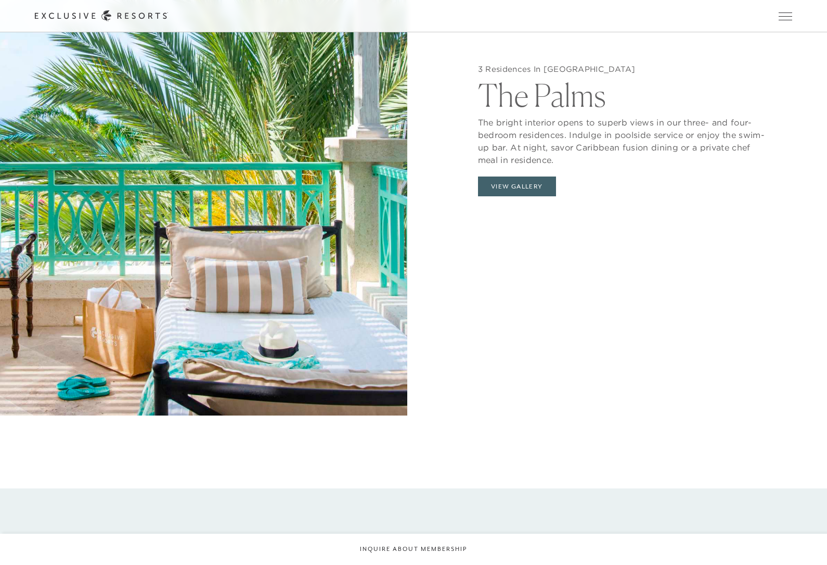
click at [542, 196] on button "View Gallery" at bounding box center [517, 186] width 78 height 20
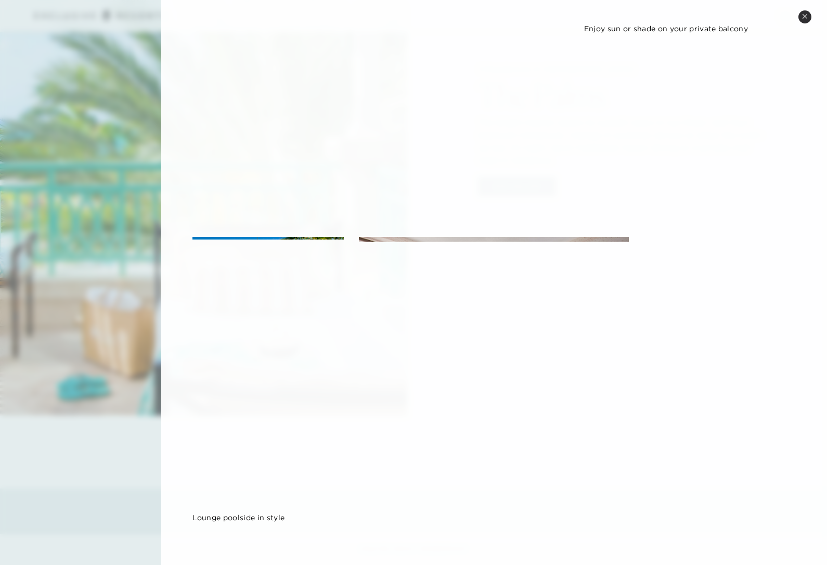
scroll to position [1044, 0]
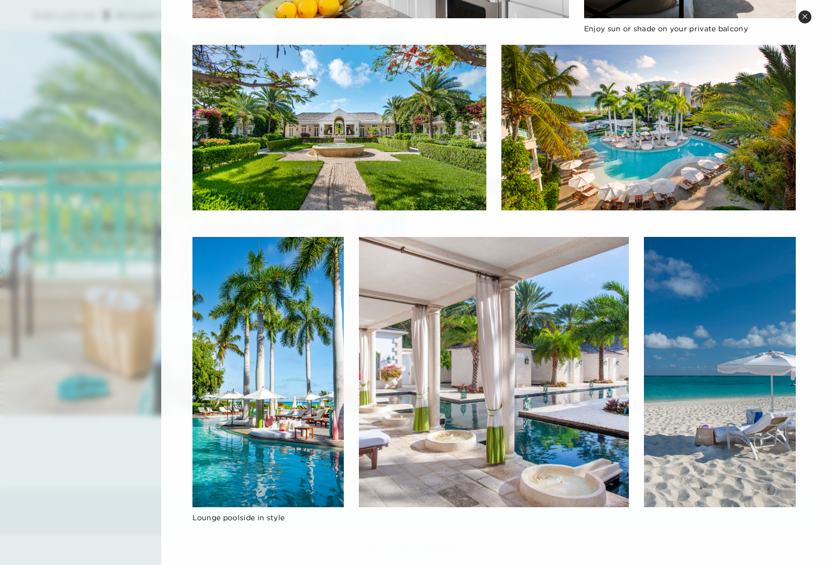
click at [808, 16] on icon at bounding box center [805, 17] width 6 height 6
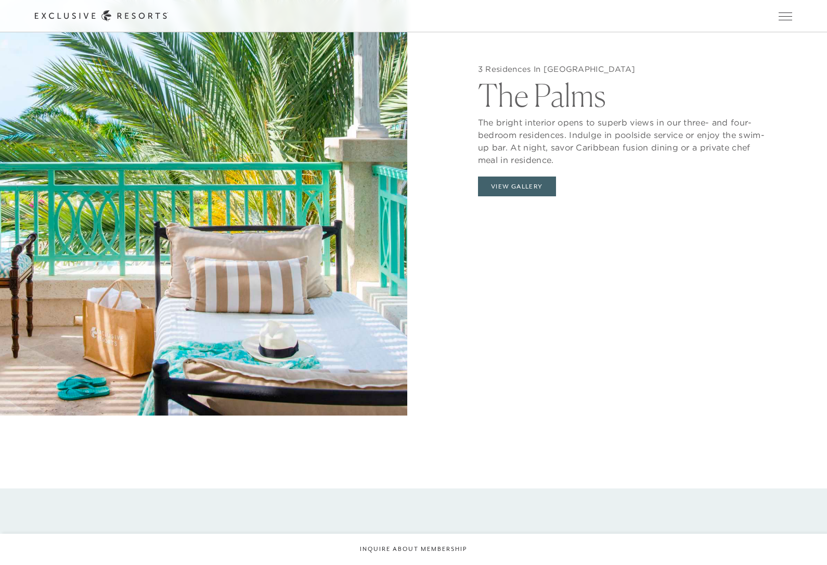
click at [534, 196] on button "View Gallery" at bounding box center [517, 186] width 78 height 20
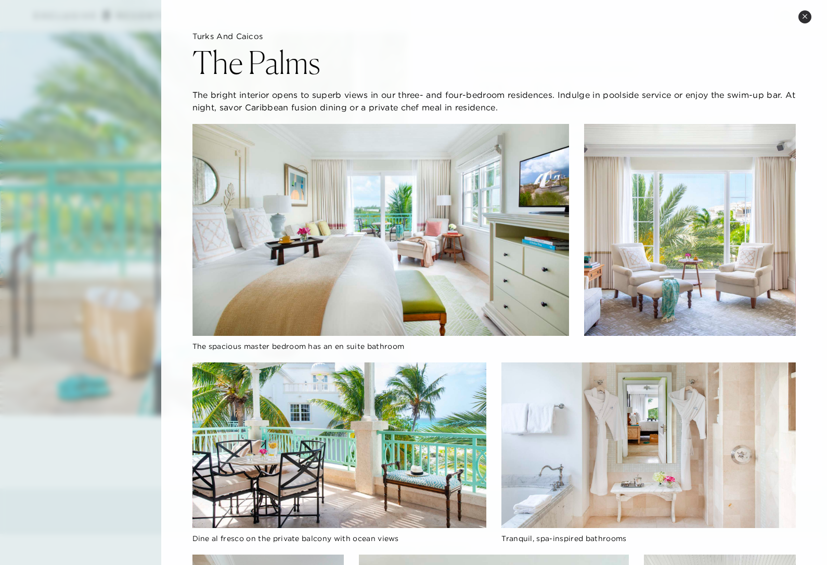
click at [801, 16] on button "Close quickview" at bounding box center [805, 16] width 13 height 13
